Goal: Task Accomplishment & Management: Manage account settings

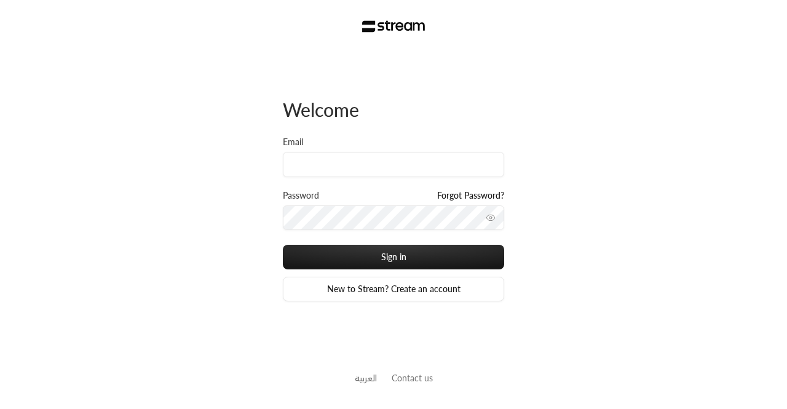
click at [347, 143] on div "Email" at bounding box center [393, 156] width 221 height 41
click at [344, 161] on input "Email" at bounding box center [393, 164] width 221 height 25
paste input "[EMAIL_ADDRESS][DOMAIN_NAME]"
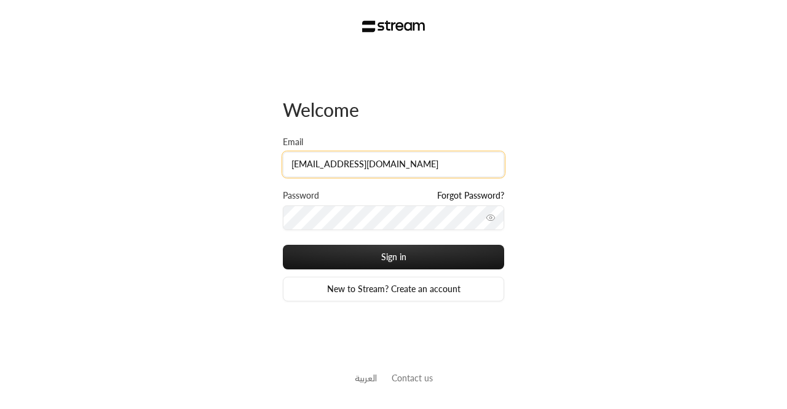
type input "[EMAIL_ADDRESS][DOMAIN_NAME]"
click at [363, 232] on div "Password Forgot Password?" at bounding box center [393, 216] width 221 height 55
click at [283, 245] on button "Sign in" at bounding box center [393, 257] width 221 height 25
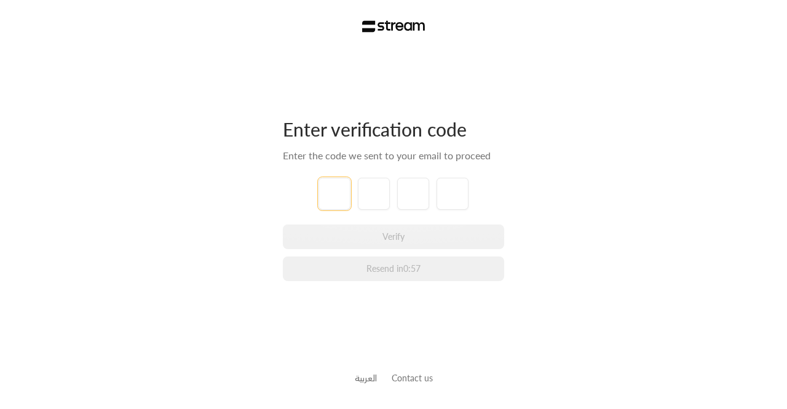
click at [341, 202] on input "tel" at bounding box center [334, 194] width 32 height 32
paste input "4"
type input "4"
type input "3"
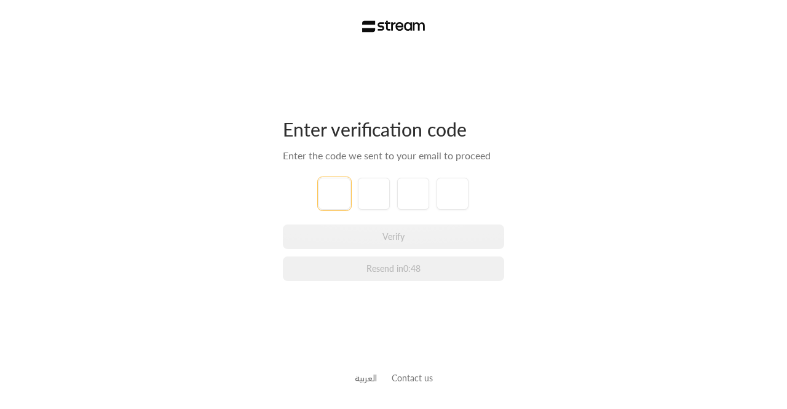
type input "0"
